Goal: Navigation & Orientation: Find specific page/section

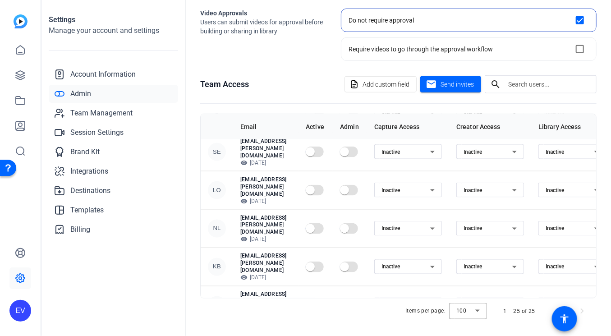
scroll to position [427, 0]
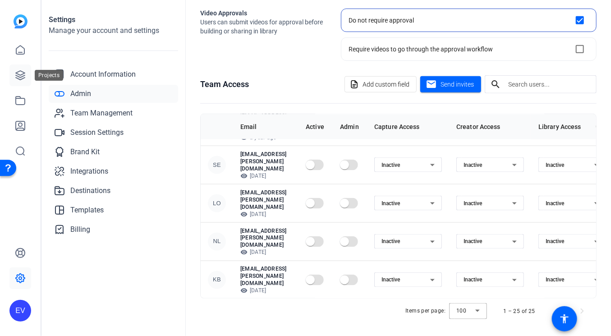
click at [25, 78] on icon at bounding box center [20, 75] width 11 height 11
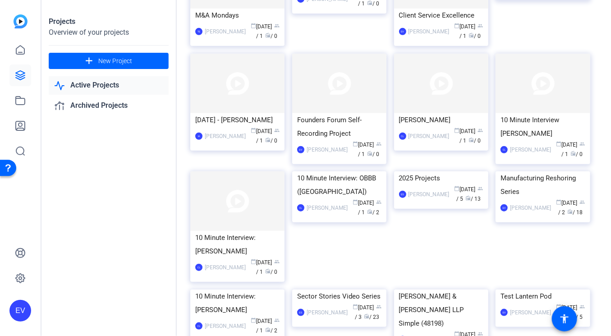
scroll to position [118, 0]
click at [538, 197] on div "Manufacturing Reshoring Series" at bounding box center [542, 183] width 84 height 27
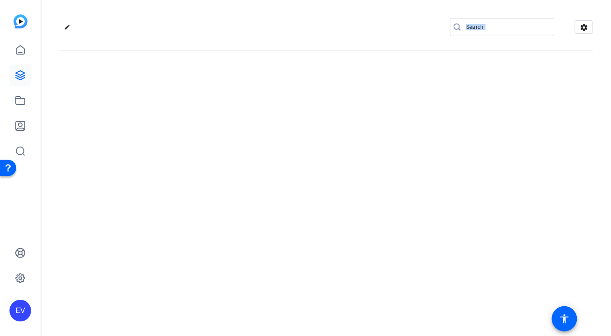
click at [538, 262] on div "edit settings" at bounding box center [325, 168] width 569 height 336
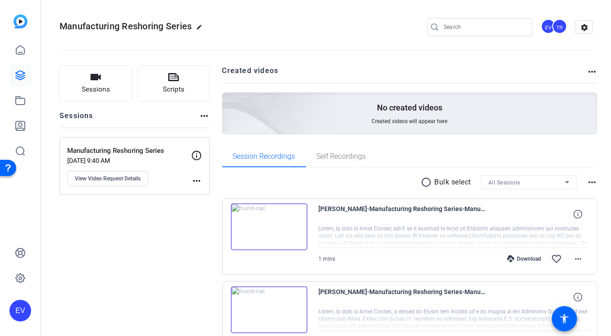
click at [513, 74] on h2 "Created videos" at bounding box center [404, 74] width 365 height 18
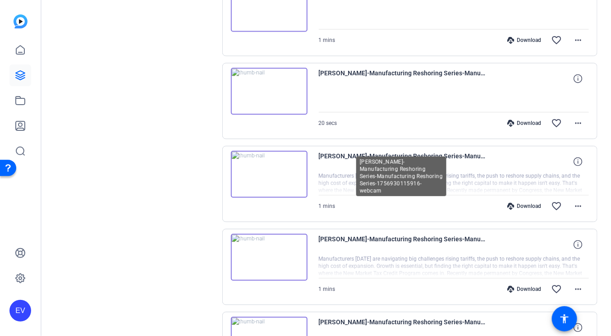
scroll to position [735, 0]
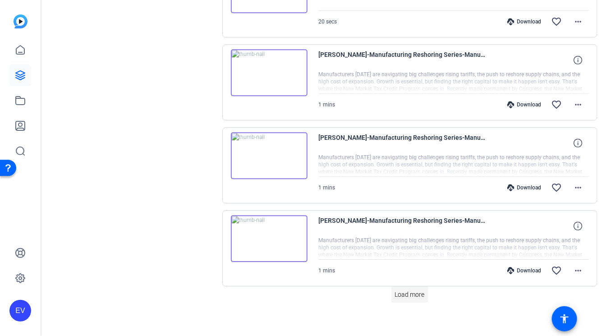
click at [416, 290] on span "Load more" at bounding box center [410, 294] width 30 height 9
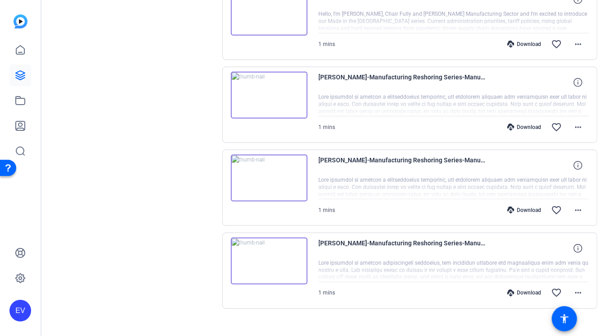
scroll to position [1377, 0]
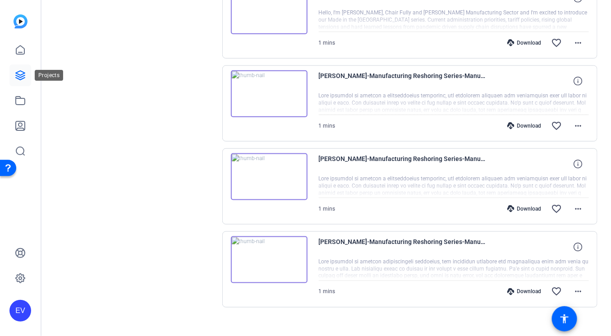
click at [20, 76] on icon at bounding box center [20, 75] width 11 height 11
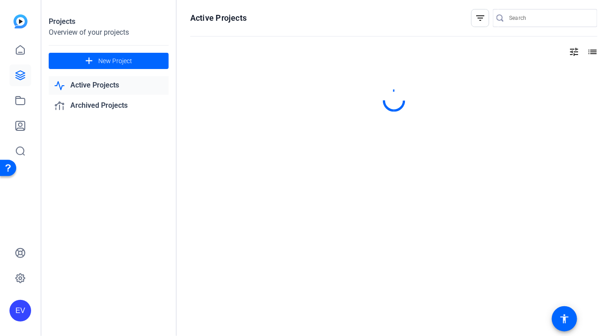
click at [262, 13] on openreel-page-title "Active Projects filter_list" at bounding box center [393, 18] width 407 height 18
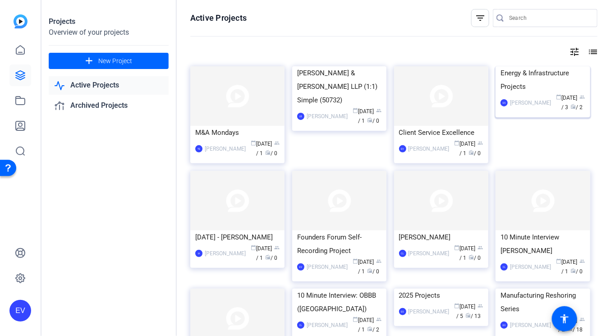
click at [557, 66] on img at bounding box center [542, 66] width 94 height 0
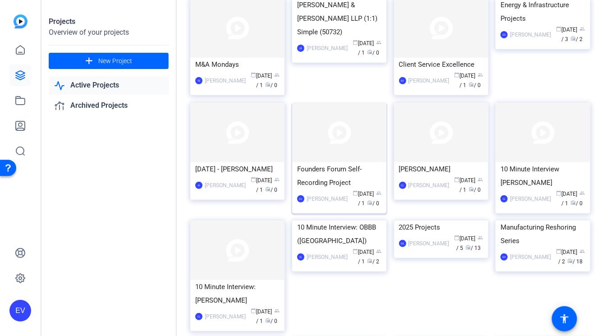
scroll to position [69, 0]
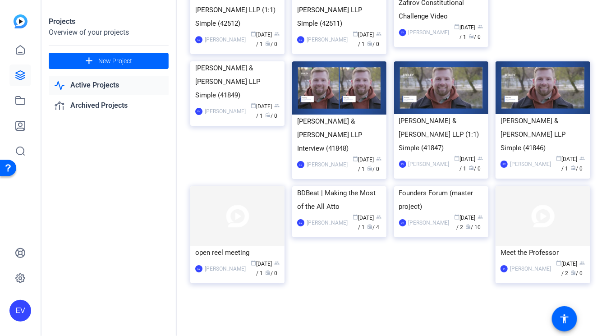
scroll to position [1227, 0]
